Goal: Task Accomplishment & Management: Manage account settings

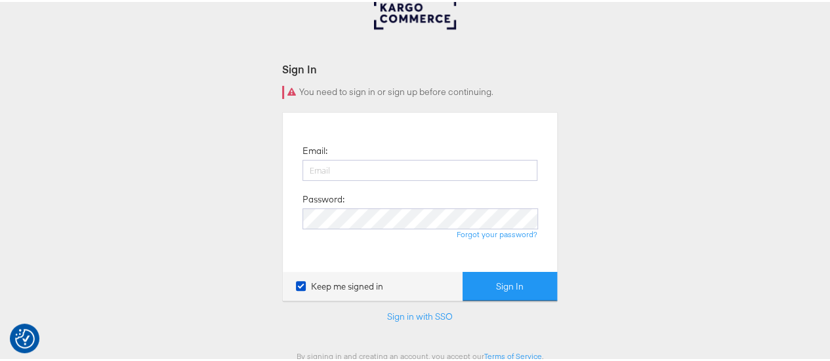
scroll to position [75, 0]
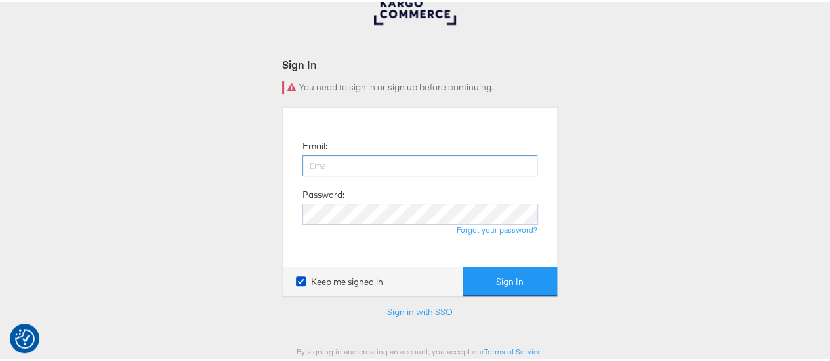
click at [335, 163] on input "email" at bounding box center [419, 164] width 235 height 21
type input "[EMAIL_ADDRESS][DOMAIN_NAME]"
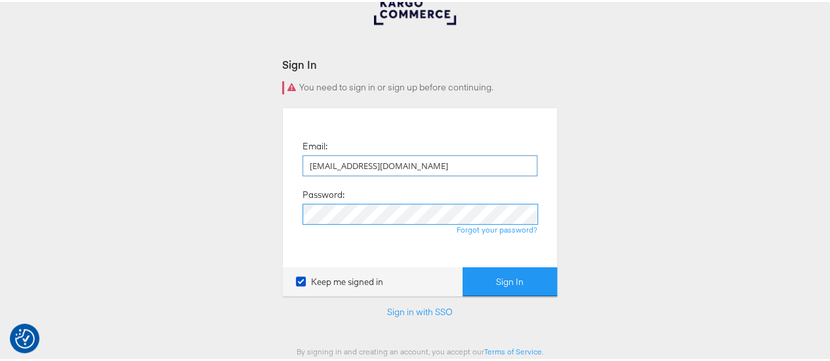
click at [463, 266] on button "Sign In" at bounding box center [510, 281] width 94 height 30
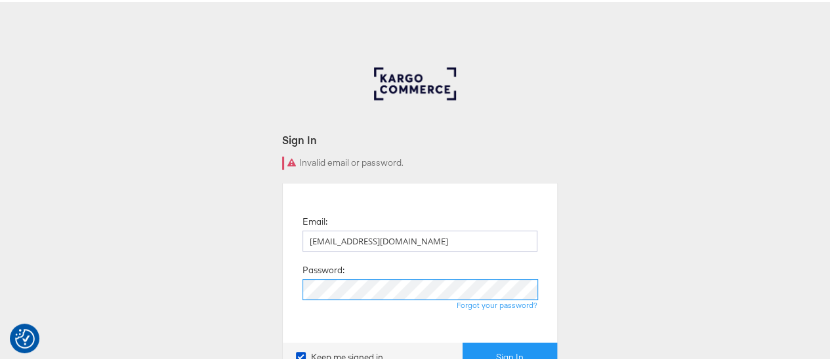
click at [463, 341] on button "Sign In" at bounding box center [510, 356] width 94 height 30
